Goal: Transaction & Acquisition: Purchase product/service

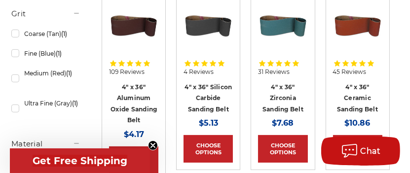
scroll to position [265, 0]
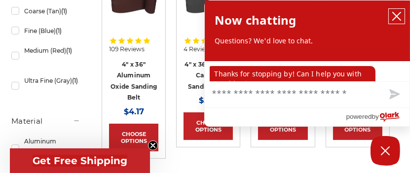
click at [398, 15] on icon "close chatbox" at bounding box center [397, 16] width 8 height 8
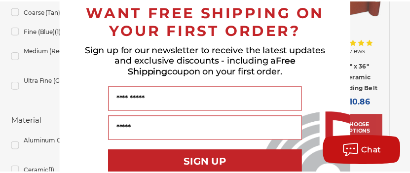
scroll to position [0, 0]
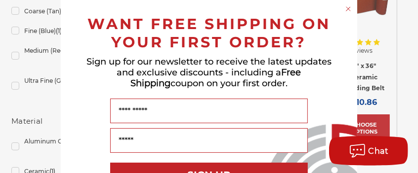
click at [344, 8] on circle "Close dialog" at bounding box center [348, 8] width 9 height 9
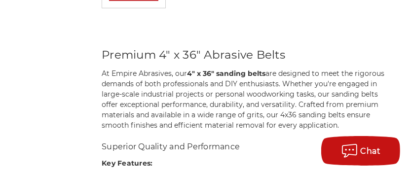
scroll to position [657, 0]
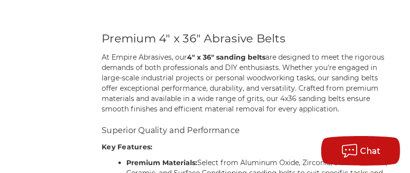
click at [409, 83] on div "home sanding belts 4" x 36" 4" x 36" Refine by × Browse by Choose Your Grit, Gr…" at bounding box center [205, 82] width 408 height 1262
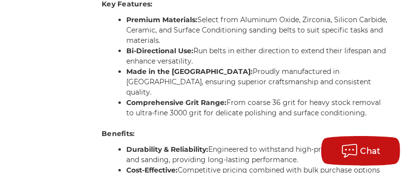
scroll to position [795, 0]
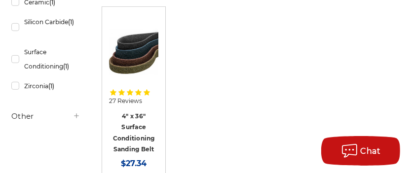
scroll to position [433, 0]
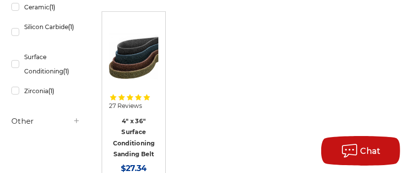
click at [137, 116] on h4 "4" x 36" Surface Conditioning Sanding Belt" at bounding box center [133, 138] width 49 height 44
click at [134, 119] on link "4" x 36" Surface Conditioning Sanding Belt" at bounding box center [134, 138] width 42 height 41
